Goal: Transaction & Acquisition: Obtain resource

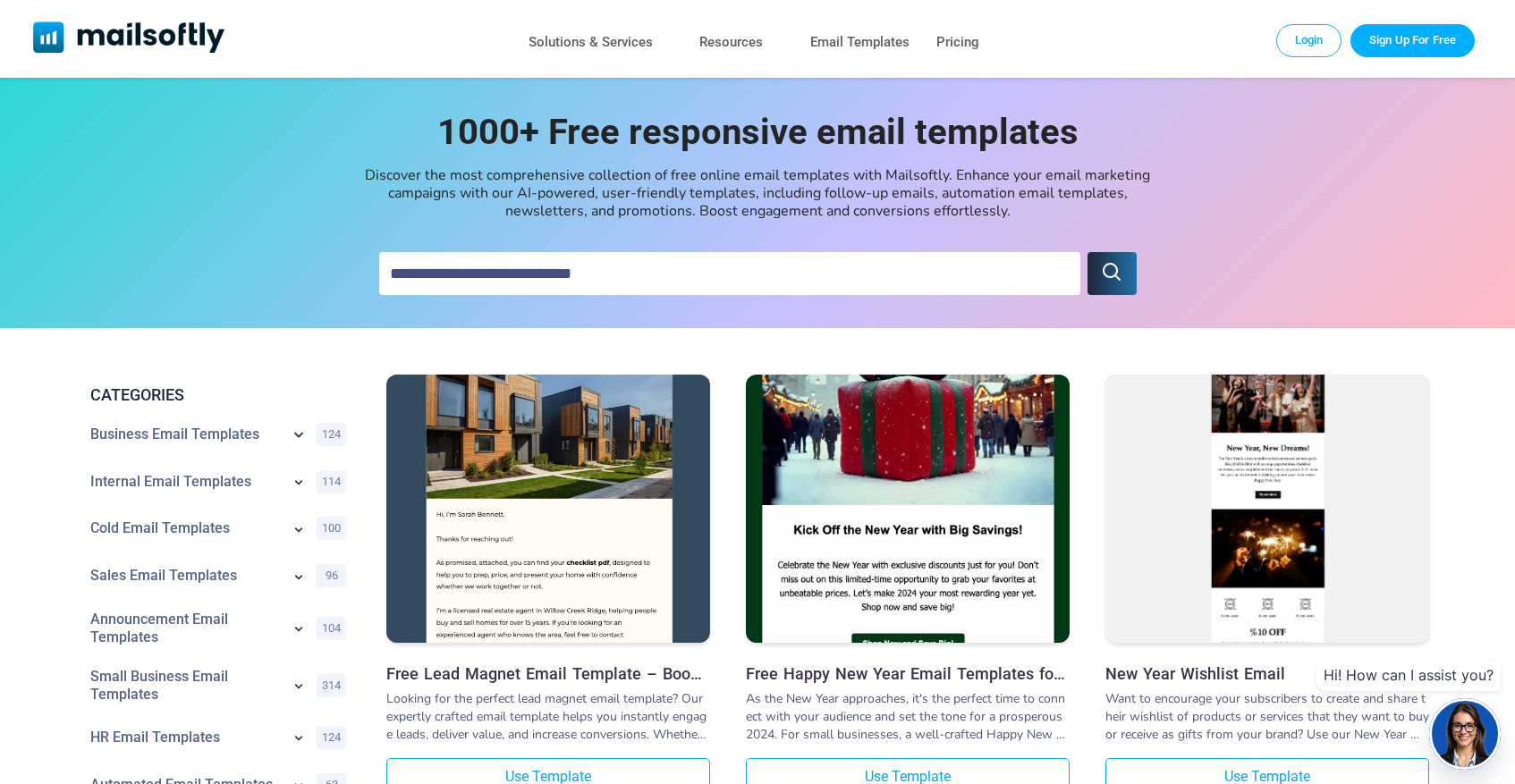
click at [299, 433] on icon at bounding box center [298, 434] width 22 height 22
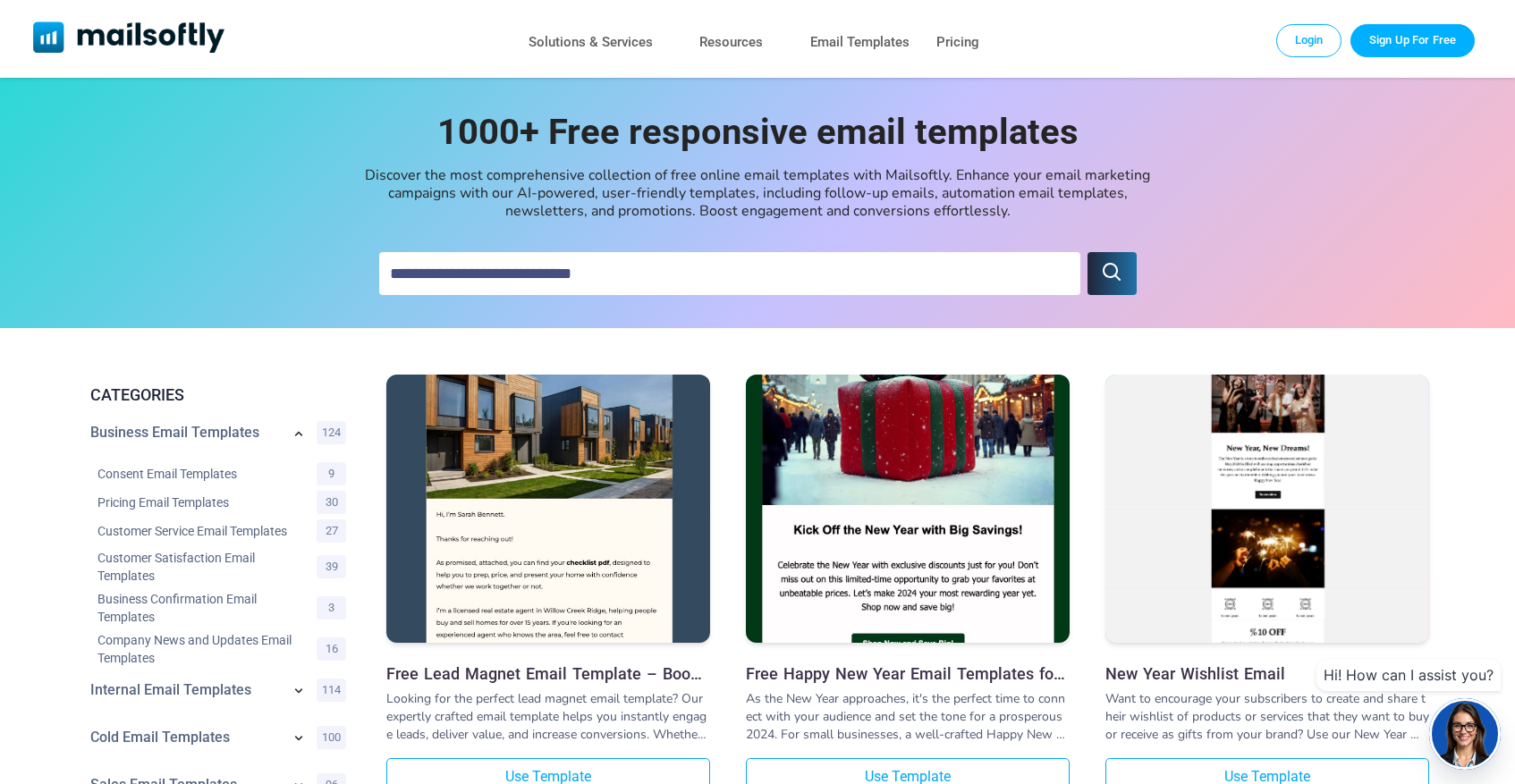
click at [296, 433] on icon at bounding box center [298, 434] width 18 height 18
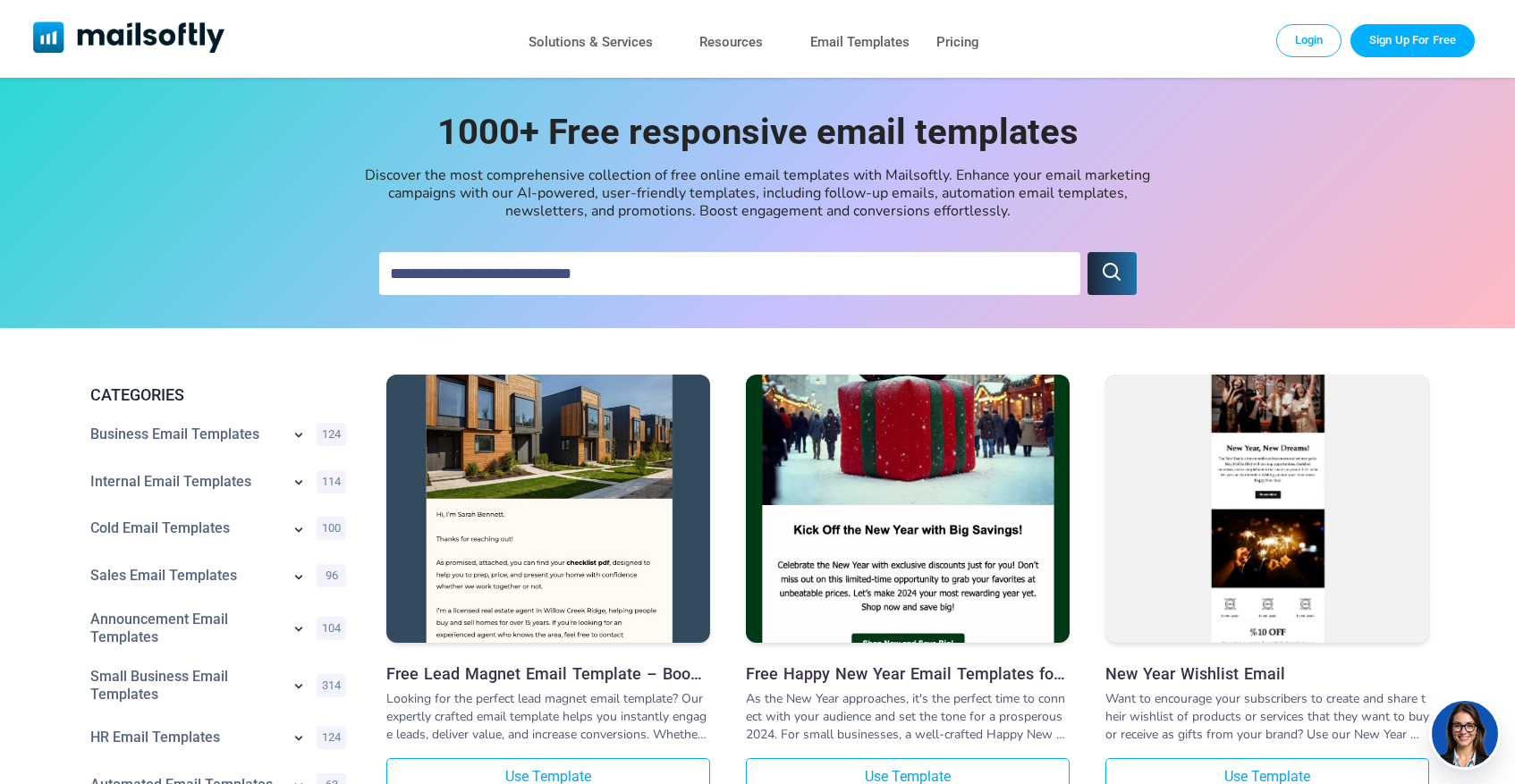
click at [297, 430] on icon at bounding box center [298, 434] width 18 height 18
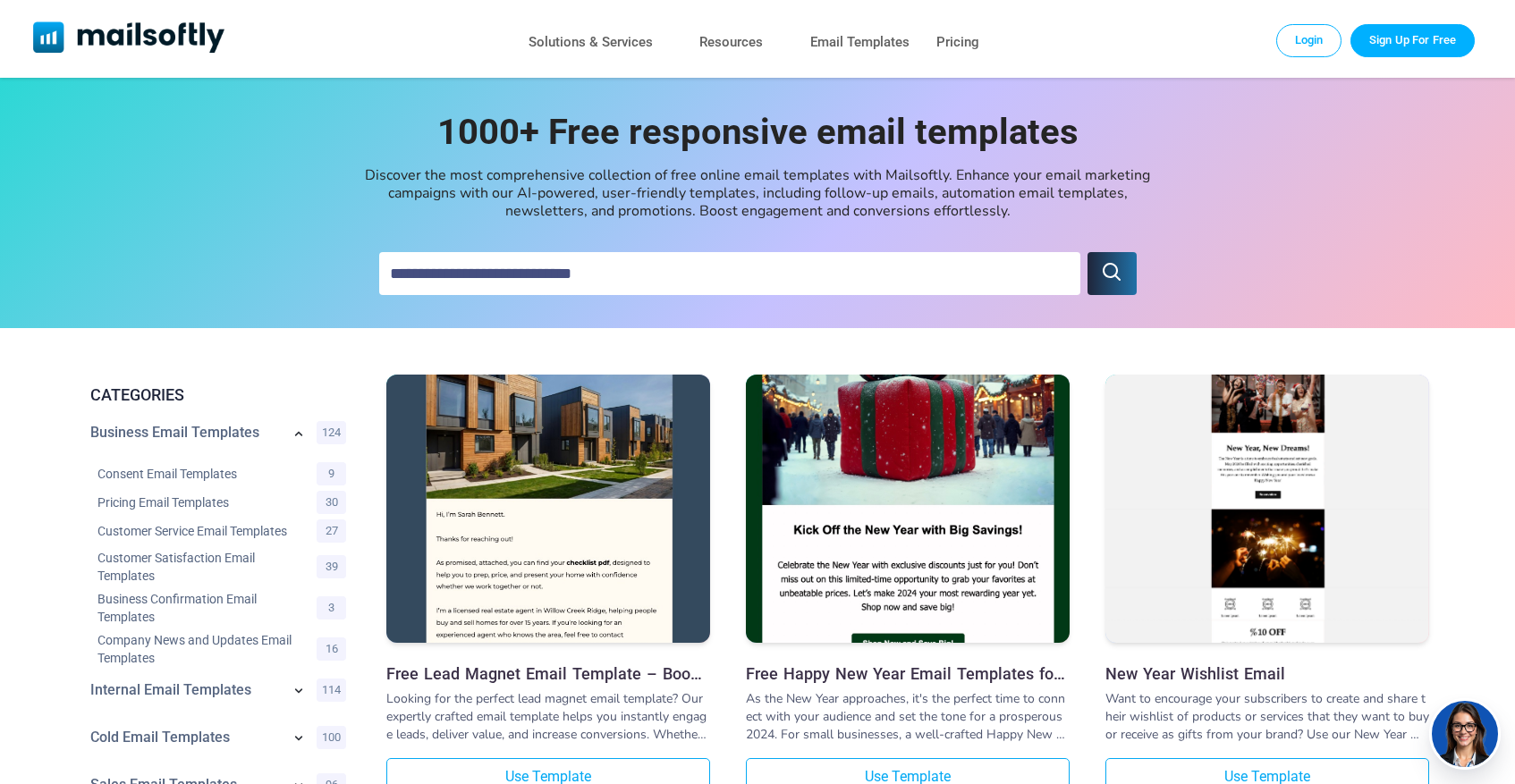
click at [294, 434] on icon at bounding box center [298, 434] width 18 height 18
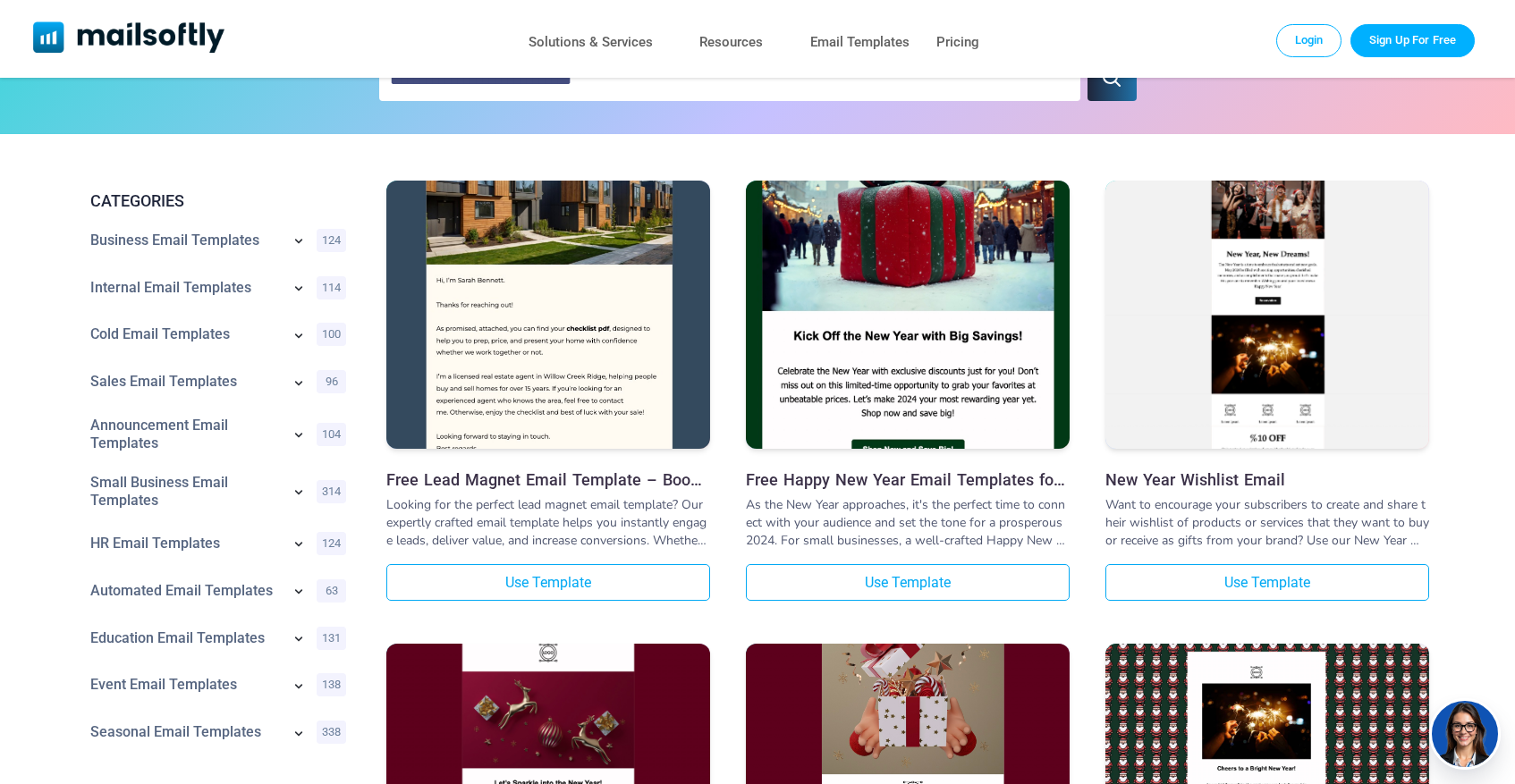
scroll to position [193, 0]
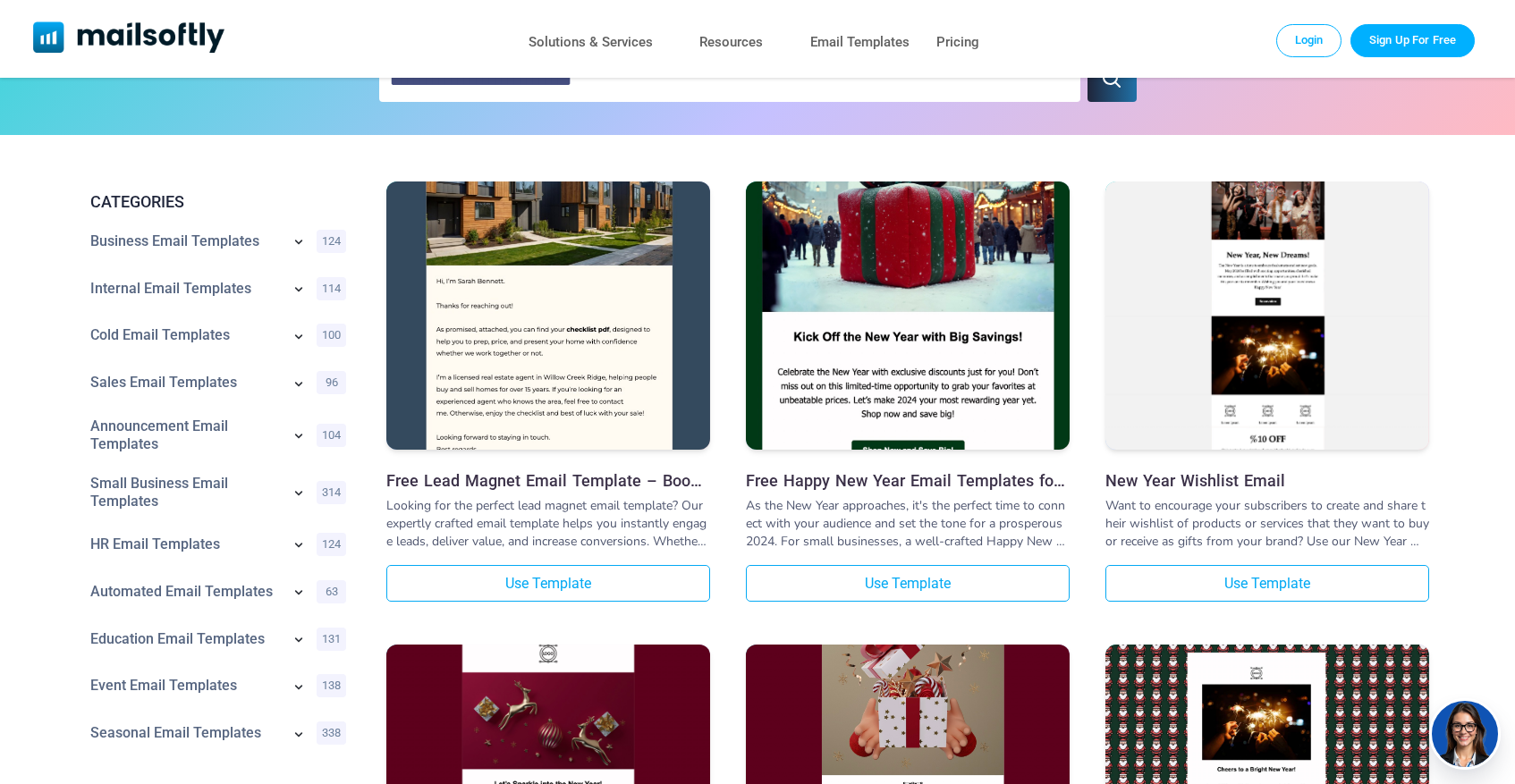
click at [581, 339] on img at bounding box center [548, 275] width 324 height 401
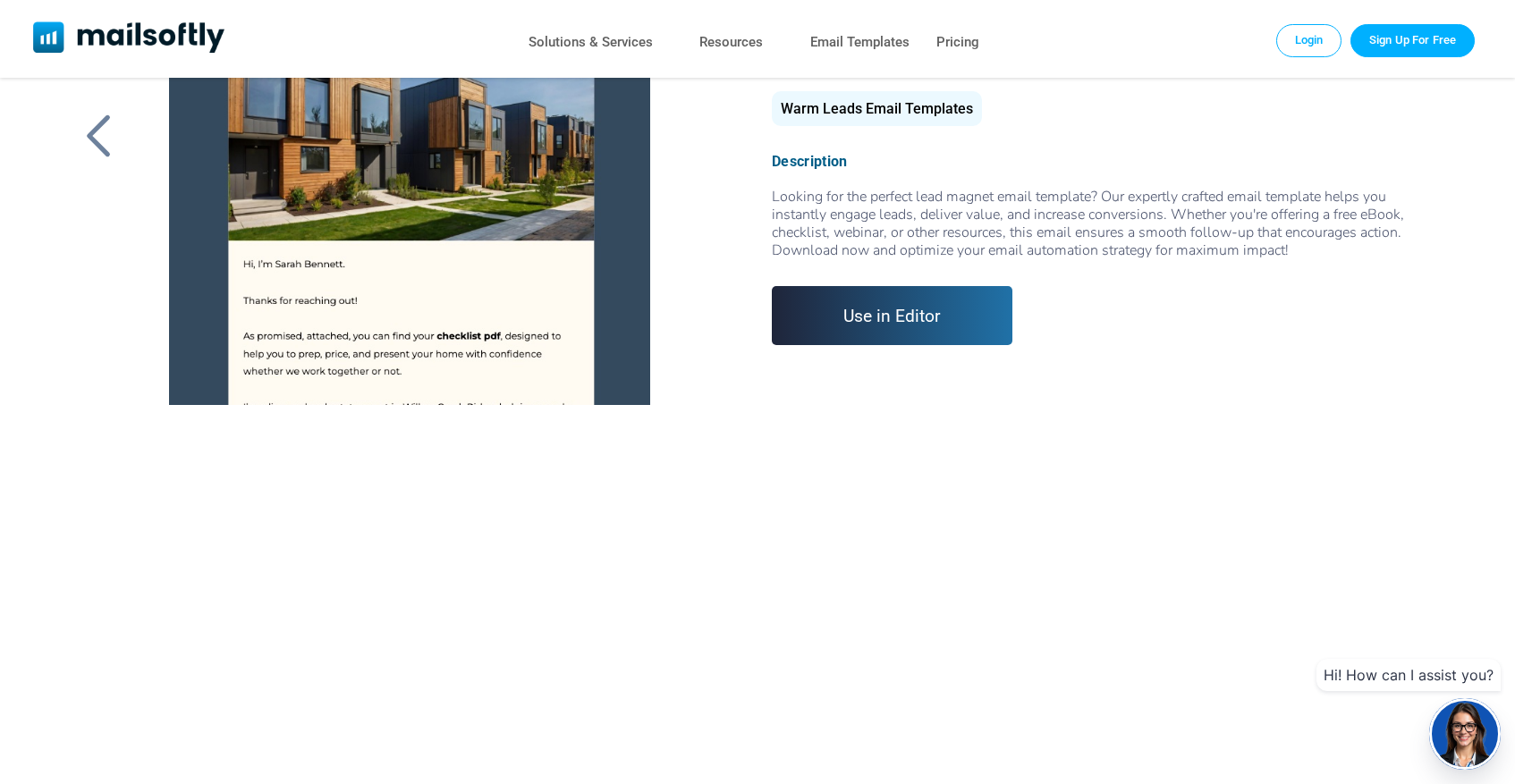
scroll to position [193, 0]
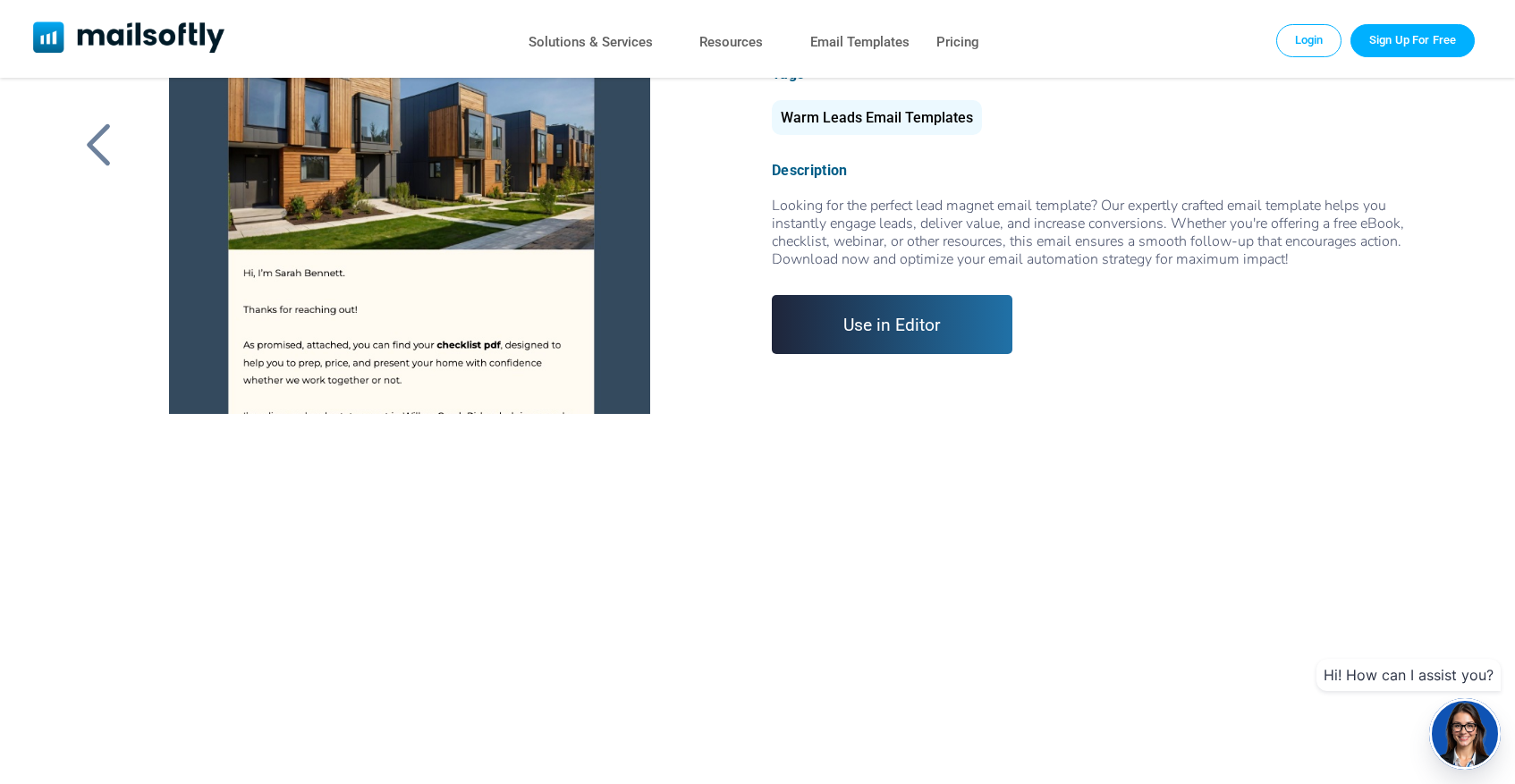
click at [888, 326] on link "Use in Editor" at bounding box center [891, 324] width 241 height 59
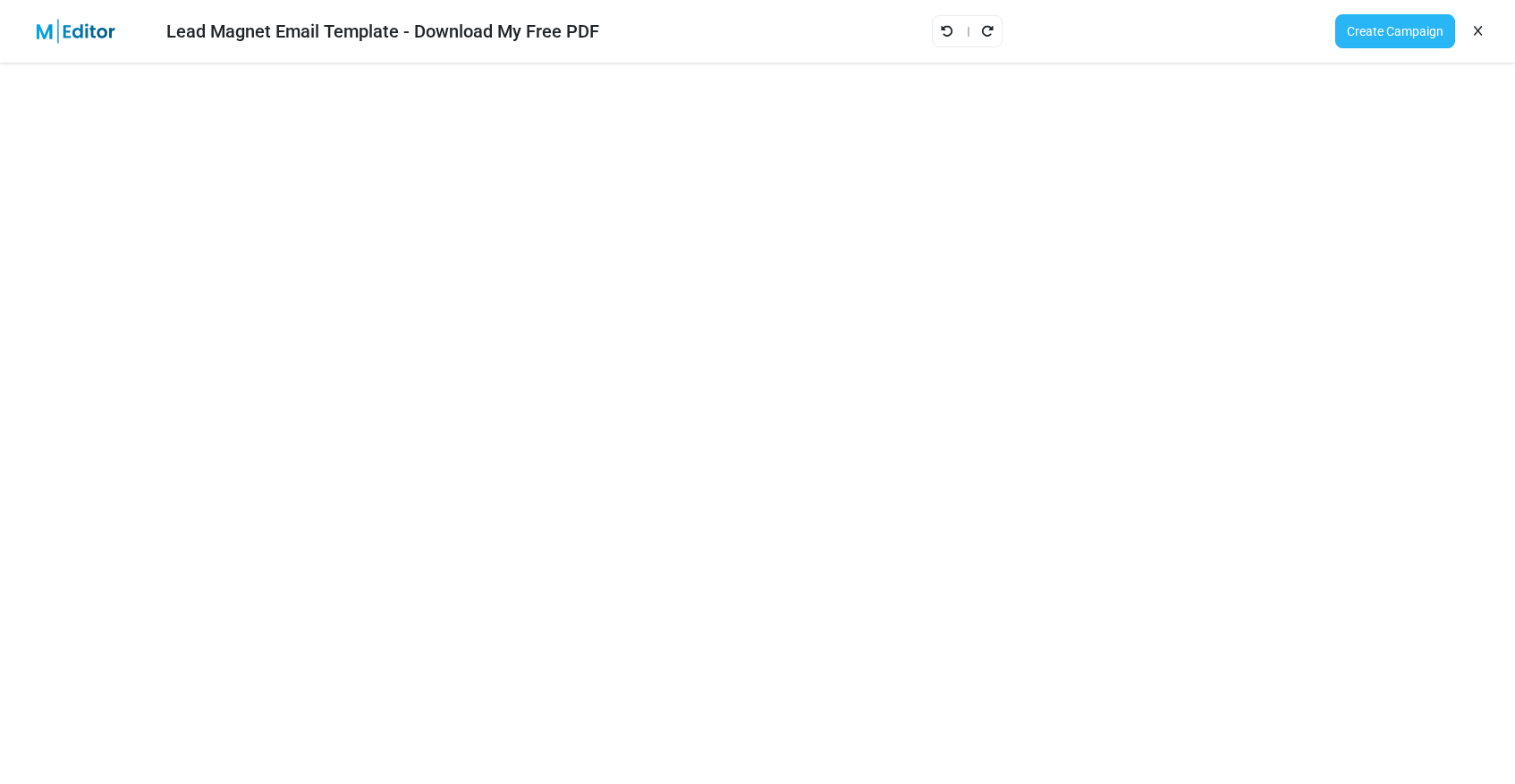
click at [1374, 38] on link "Create Campaign" at bounding box center [1394, 32] width 120 height 34
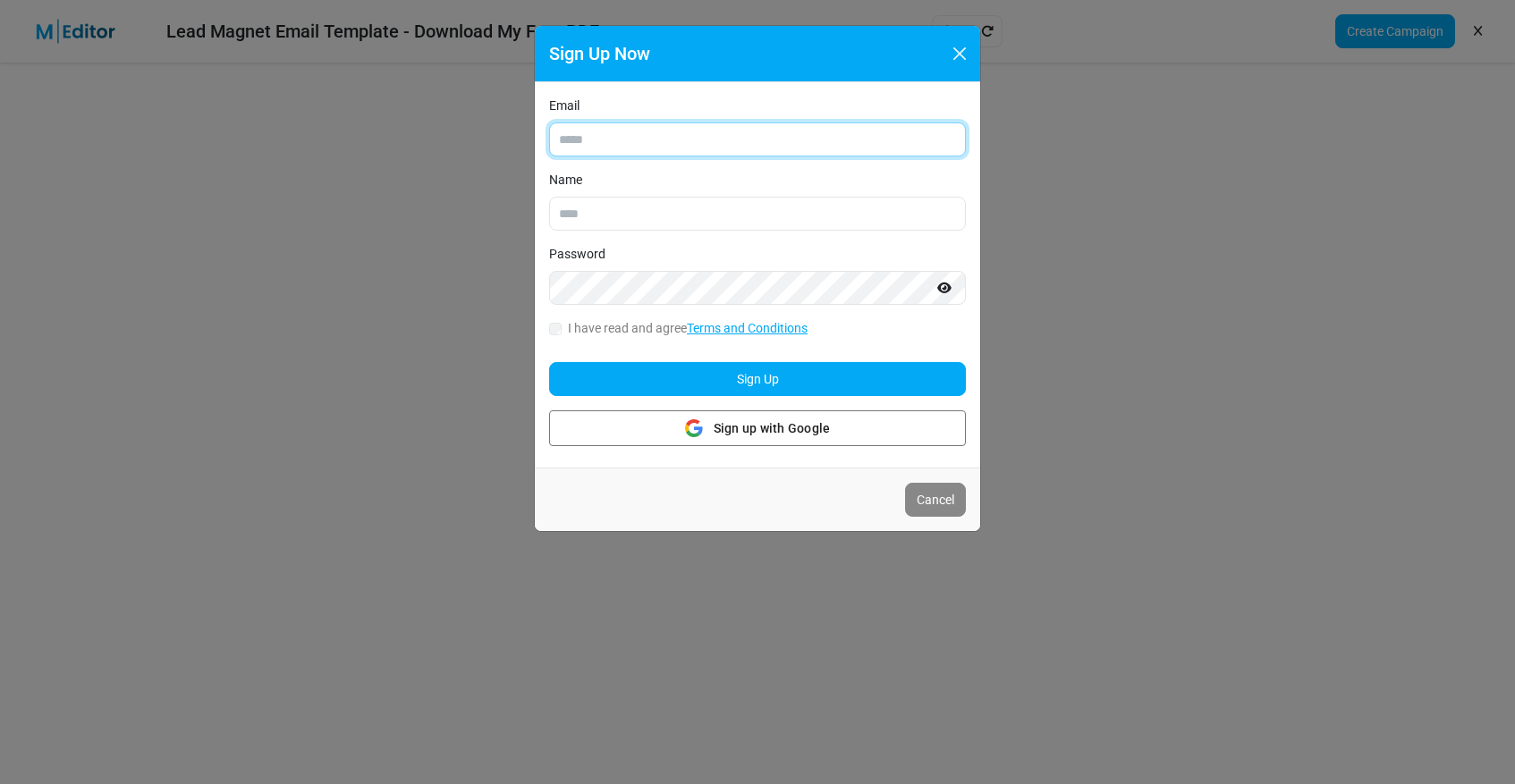
click at [673, 143] on input "Email" at bounding box center [757, 140] width 416 height 34
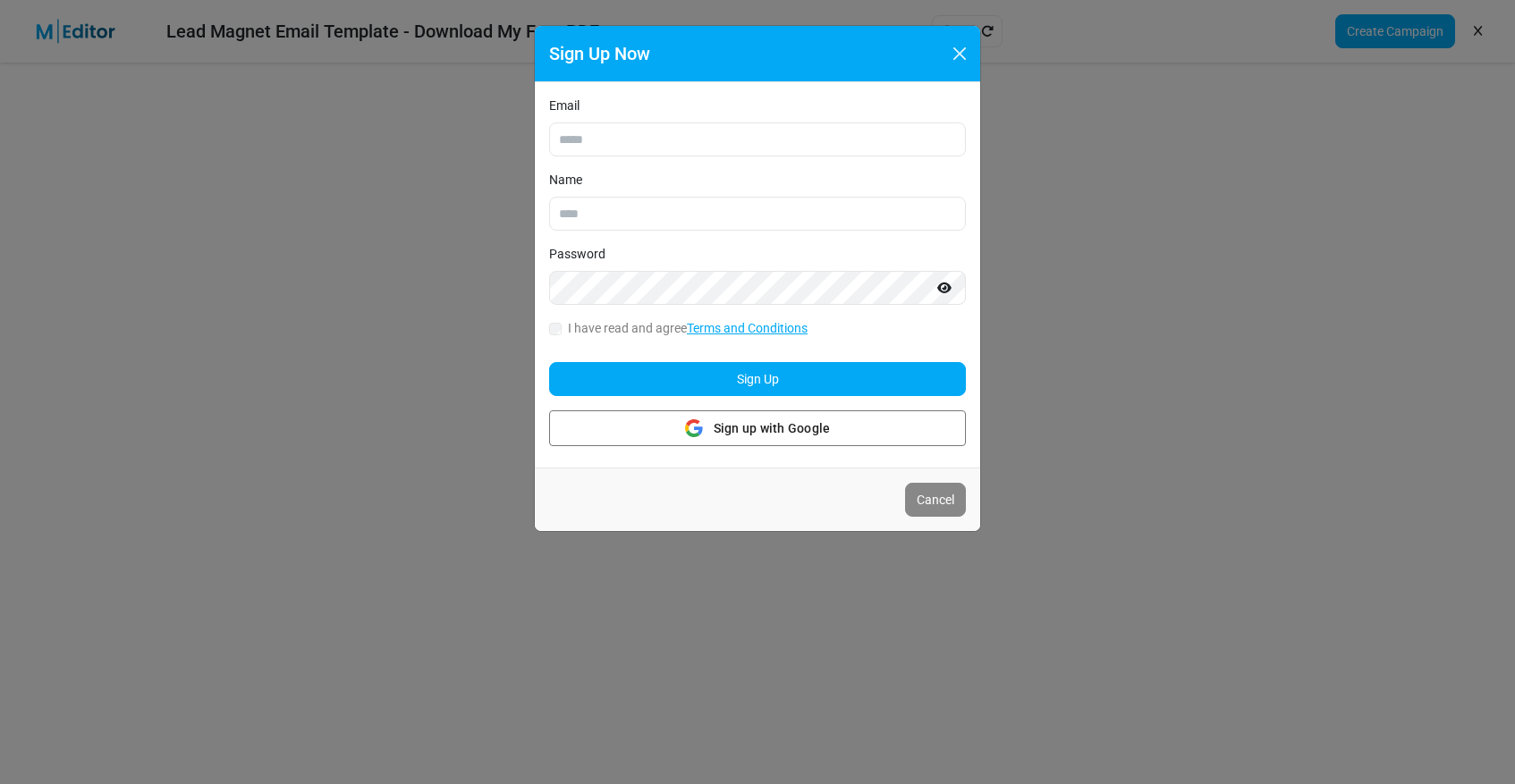
click at [727, 71] on div "Sign Up Now" at bounding box center [757, 54] width 445 height 57
click at [967, 48] on button "Close" at bounding box center [960, 54] width 27 height 27
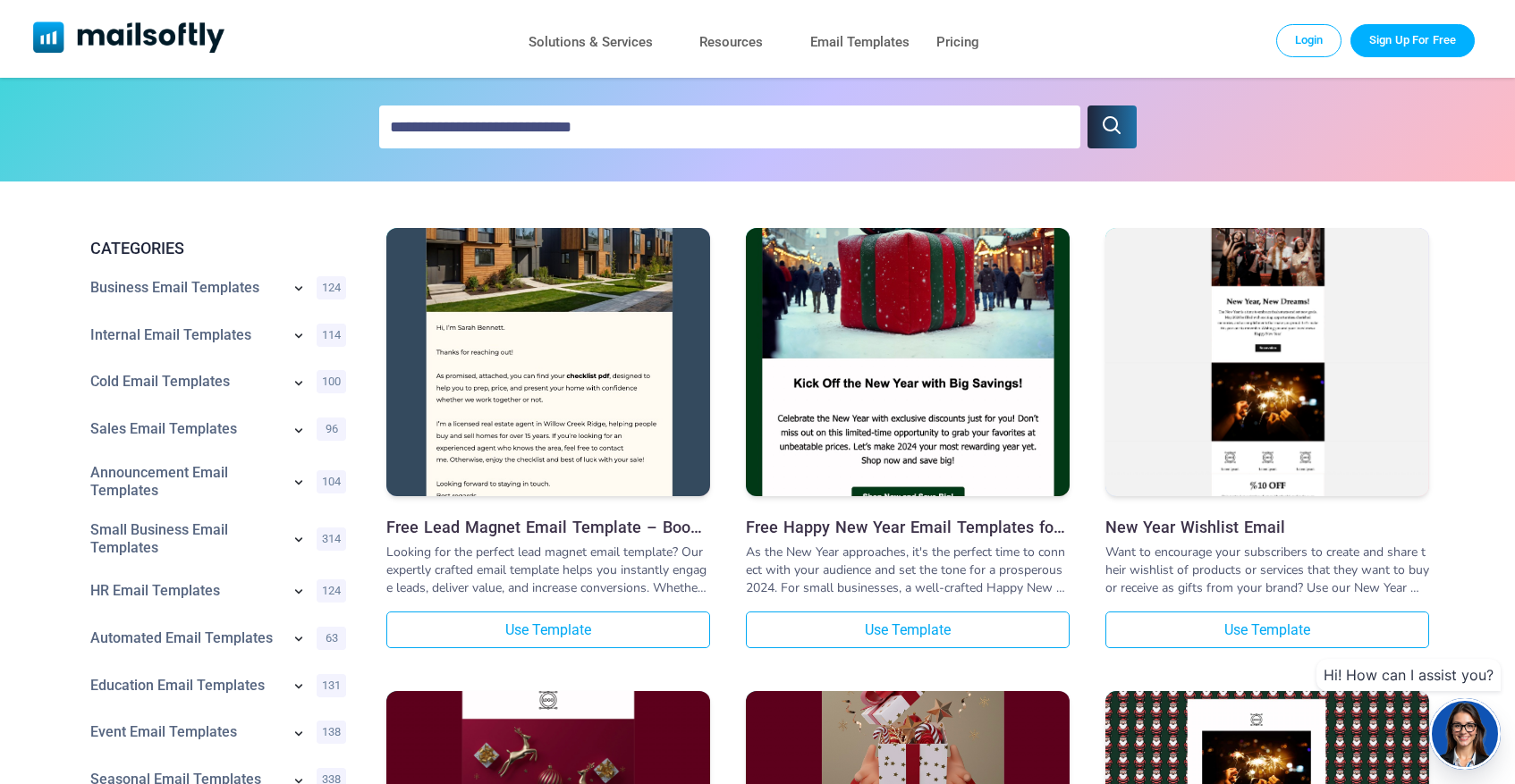
scroll to position [167, 0]
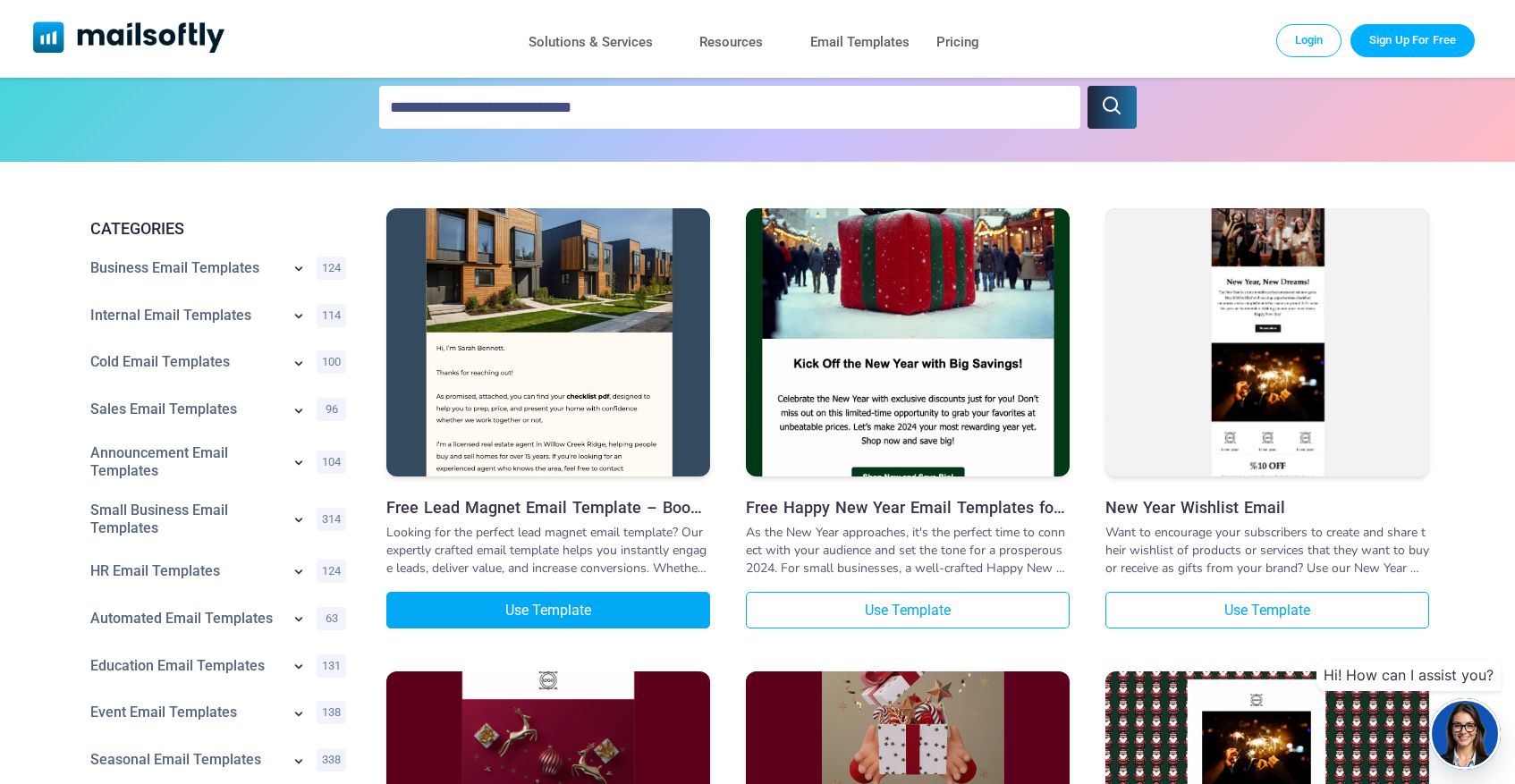
click at [553, 615] on link "Use Template" at bounding box center [548, 610] width 324 height 37
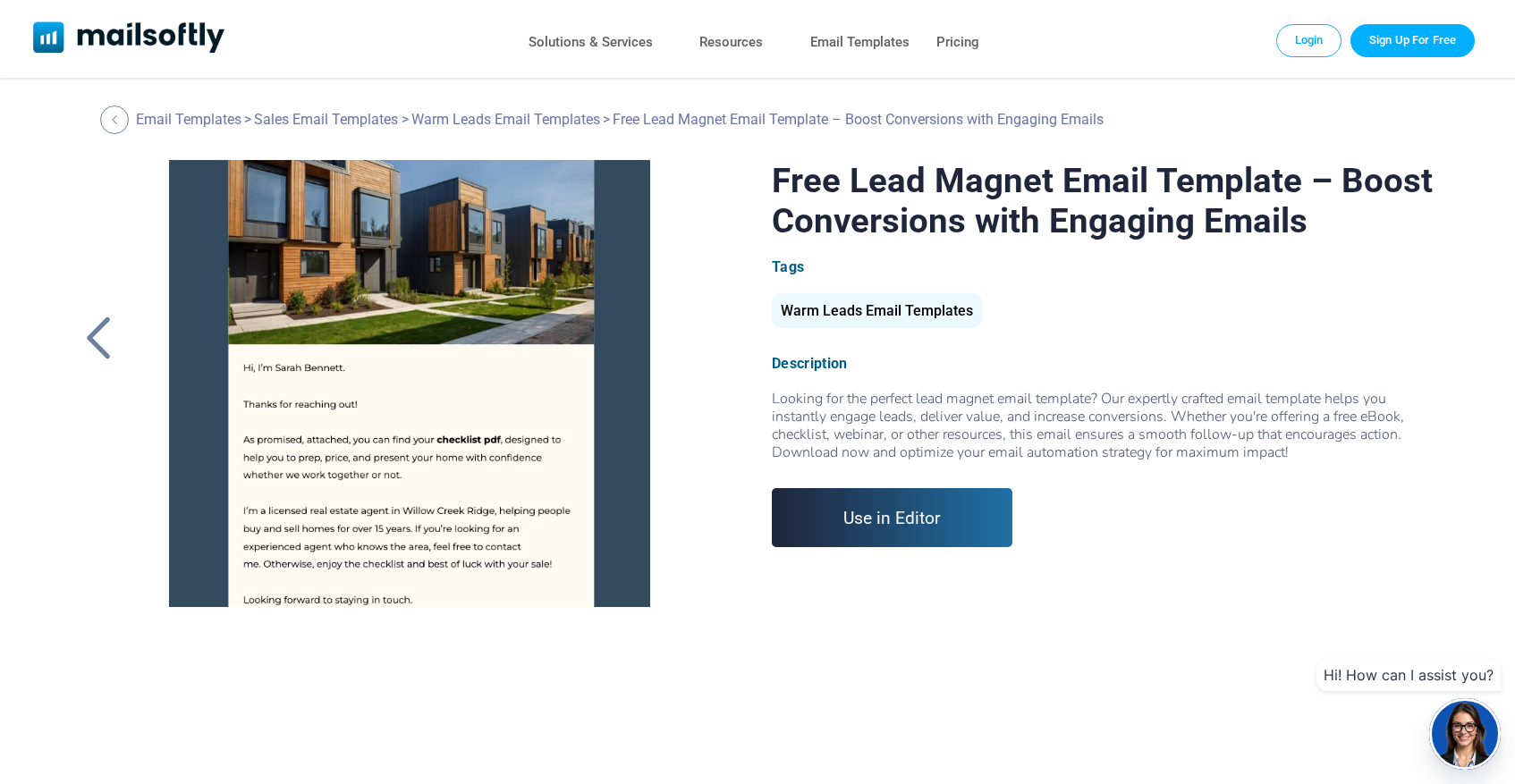
scroll to position [149, 0]
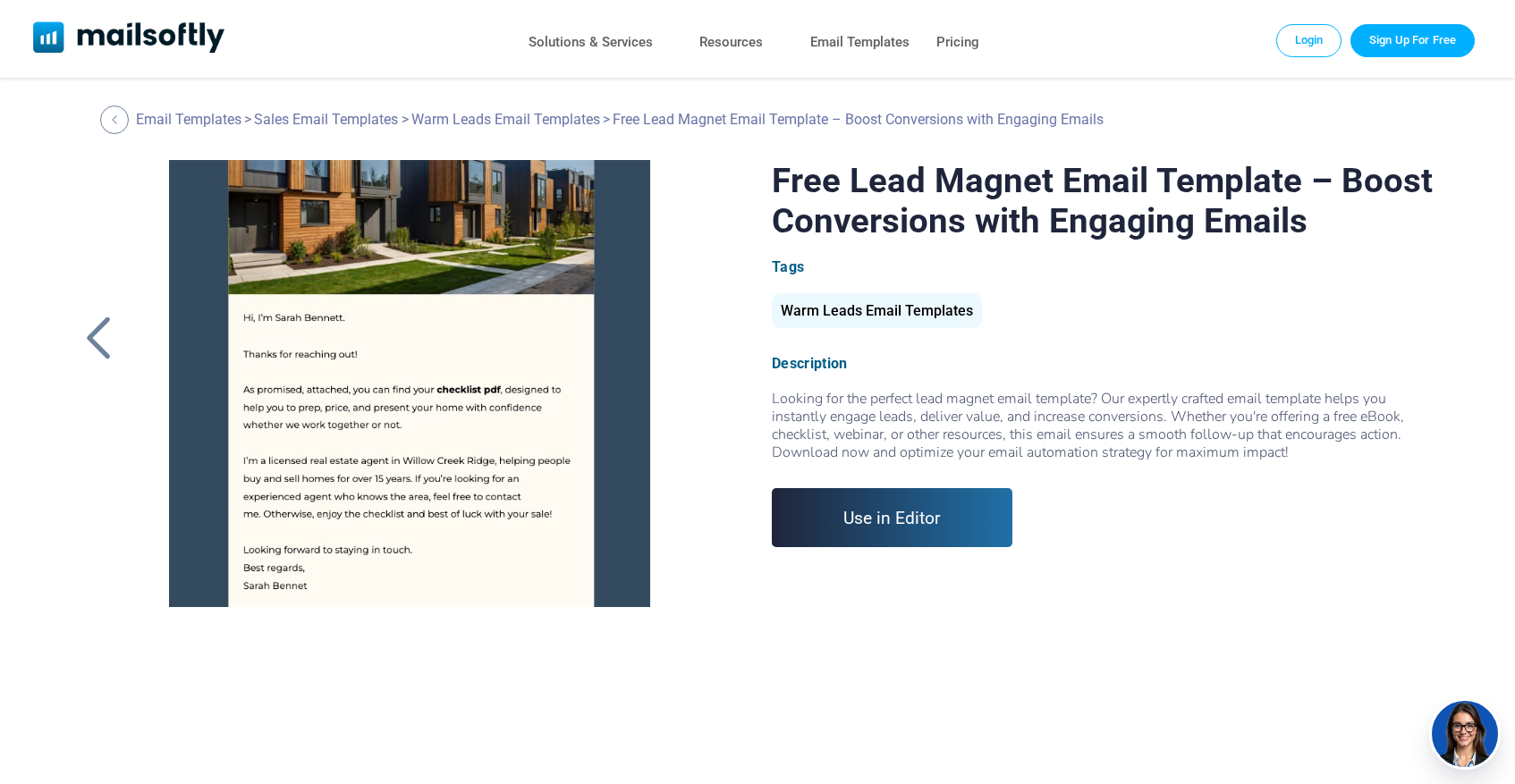
click at [887, 520] on link "Use in Editor" at bounding box center [891, 517] width 241 height 59
